Goal: Information Seeking & Learning: Learn about a topic

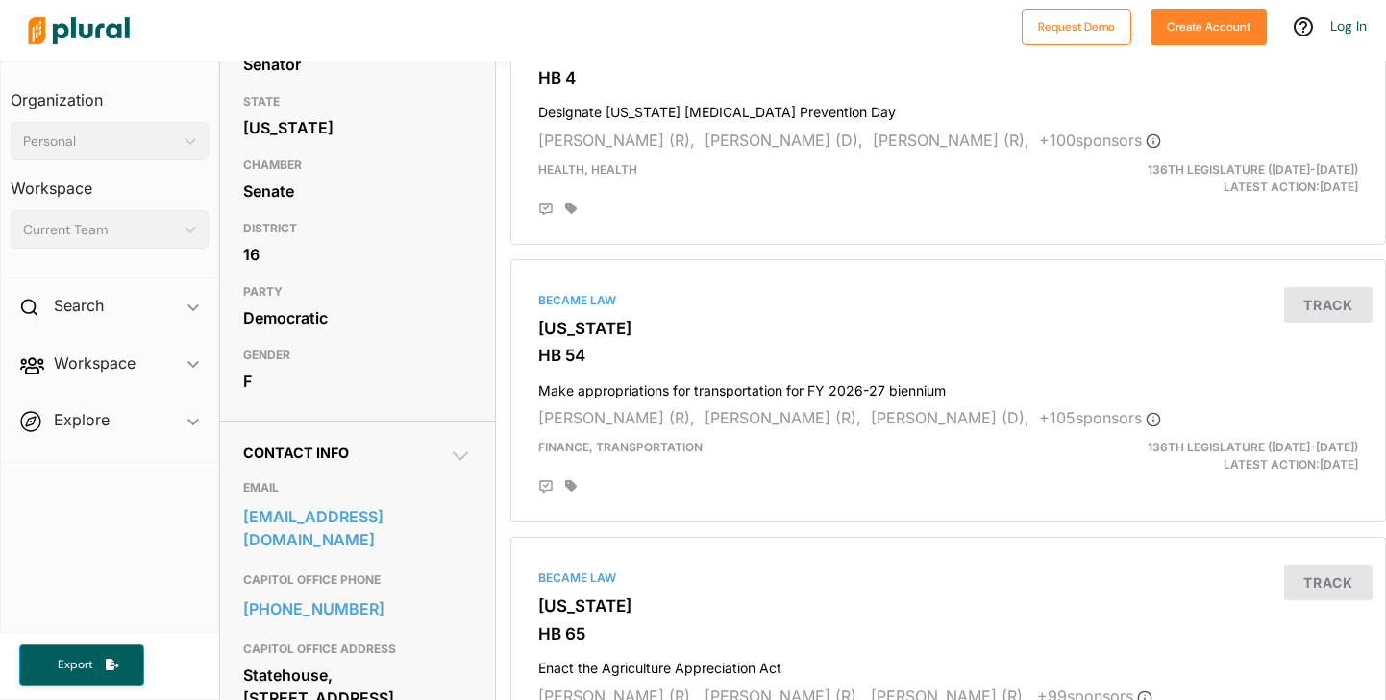
scroll to position [245, 0]
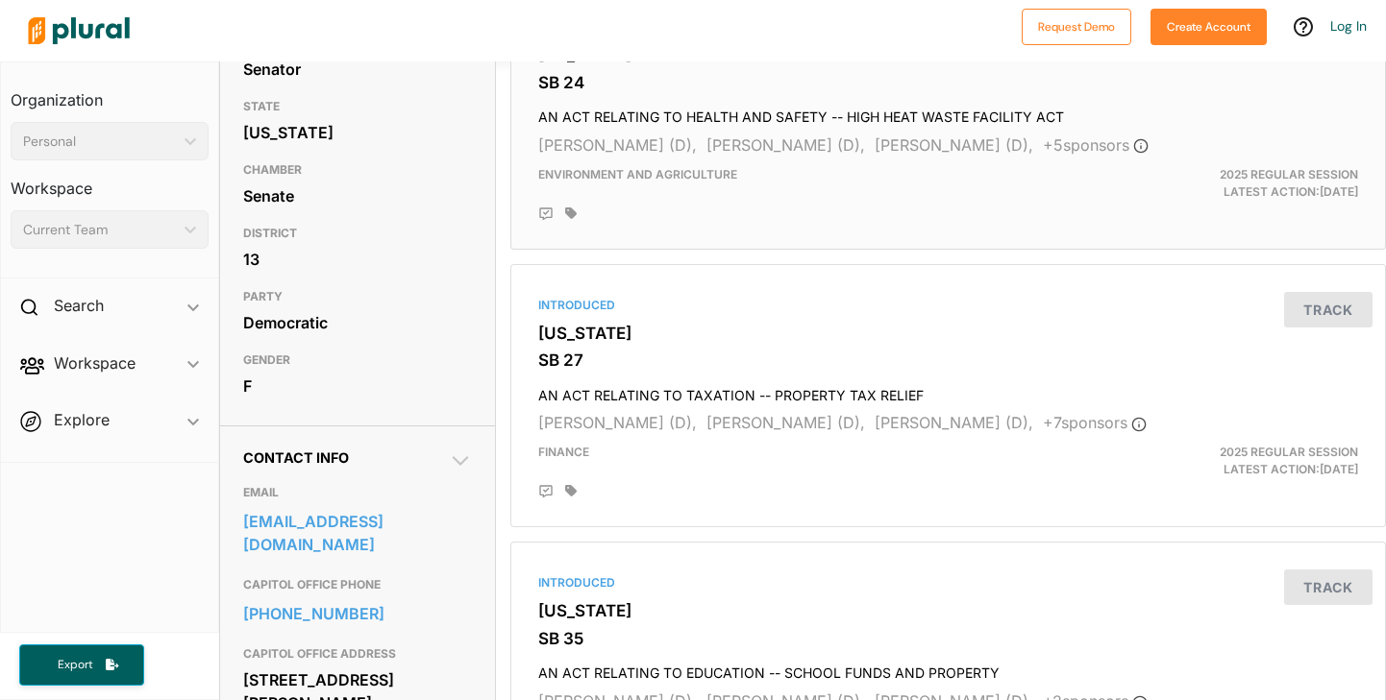
scroll to position [248, 0]
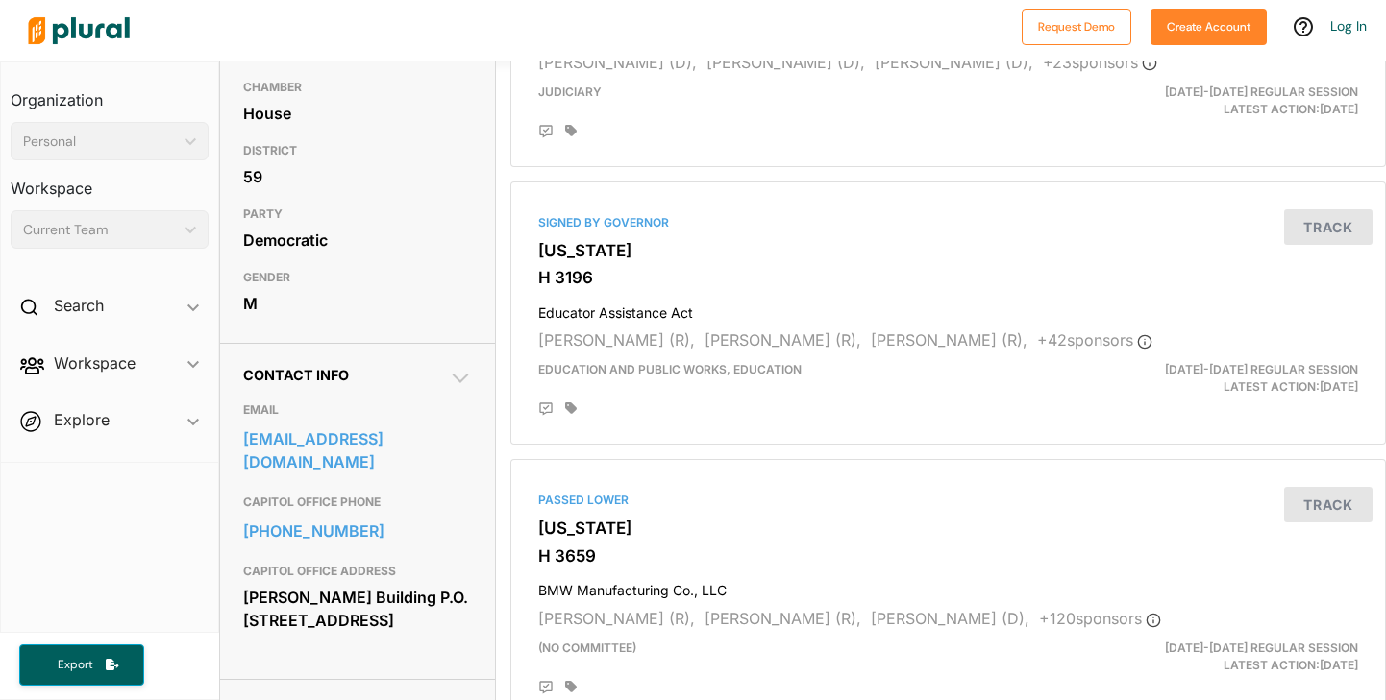
scroll to position [323, 0]
